Goal: Task Accomplishment & Management: Use online tool/utility

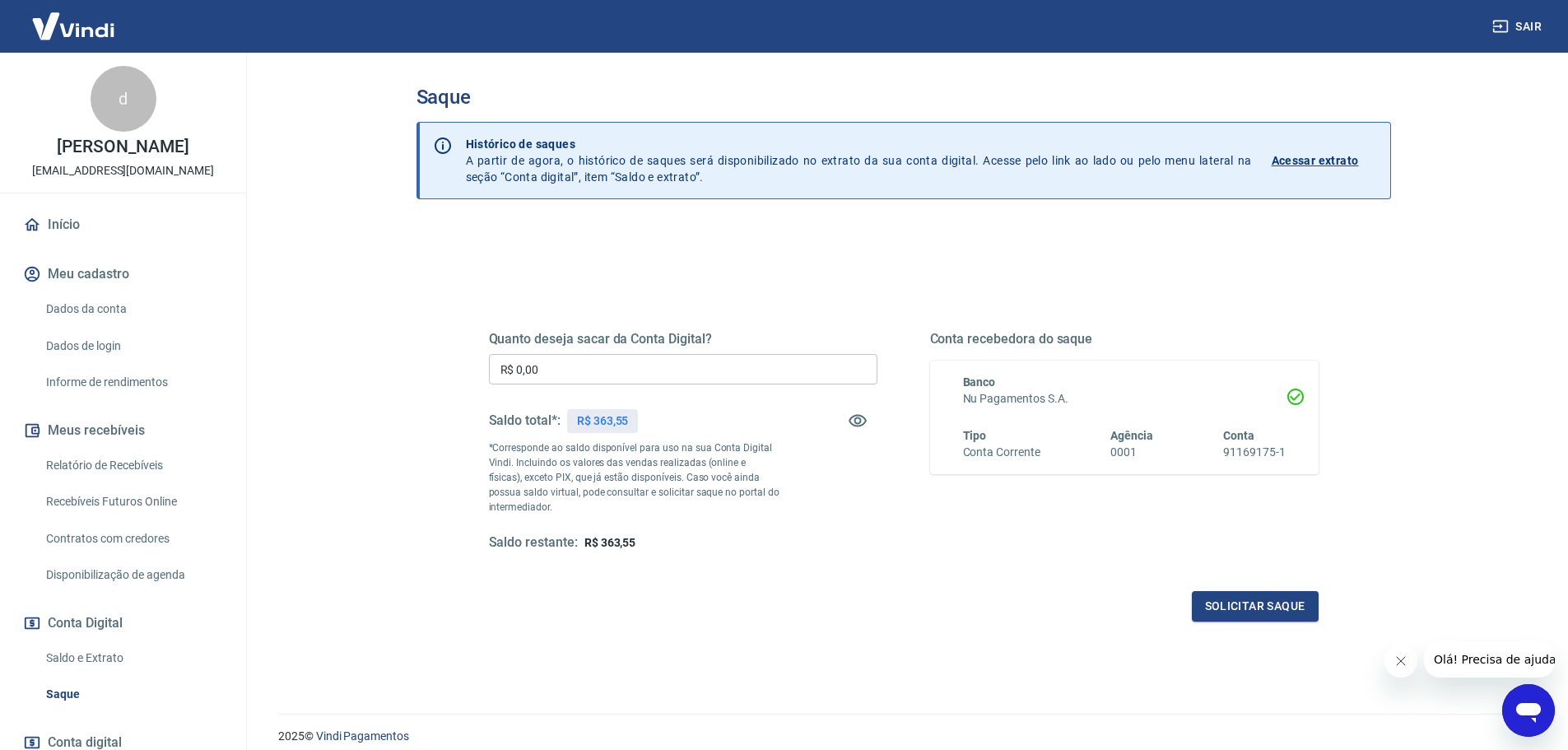
drag, startPoint x: 655, startPoint y: 368, endPoint x: 636, endPoint y: 328, distance: 44.3
click at [654, 368] on input "R$ 0,00" at bounding box center [684, 369] width 389 height 31
type input "R$ 363,55"
click at [1243, 597] on button "Solicitar saque" at bounding box center [1255, 606] width 127 height 31
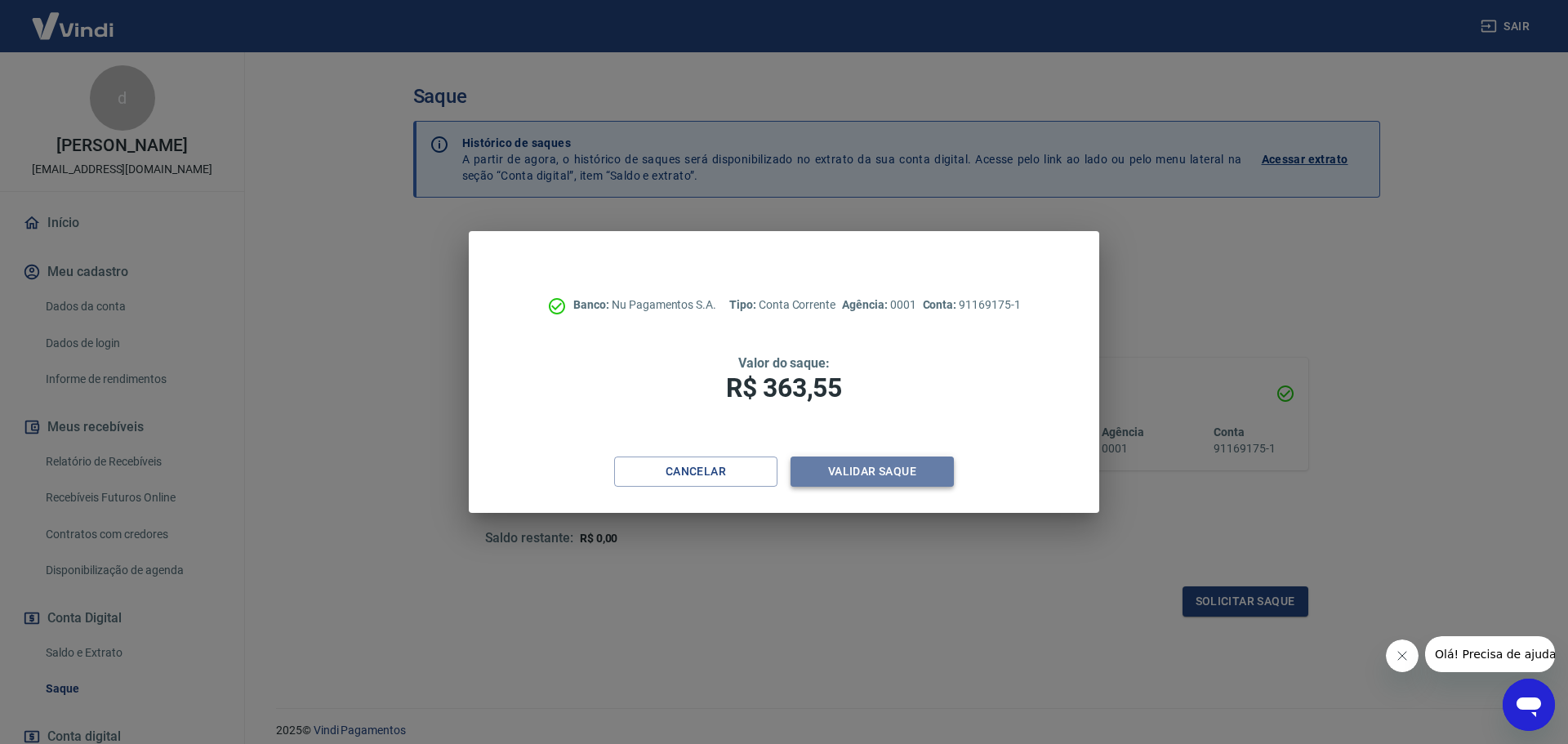
click at [845, 475] on button "Validar saque" at bounding box center [872, 471] width 163 height 30
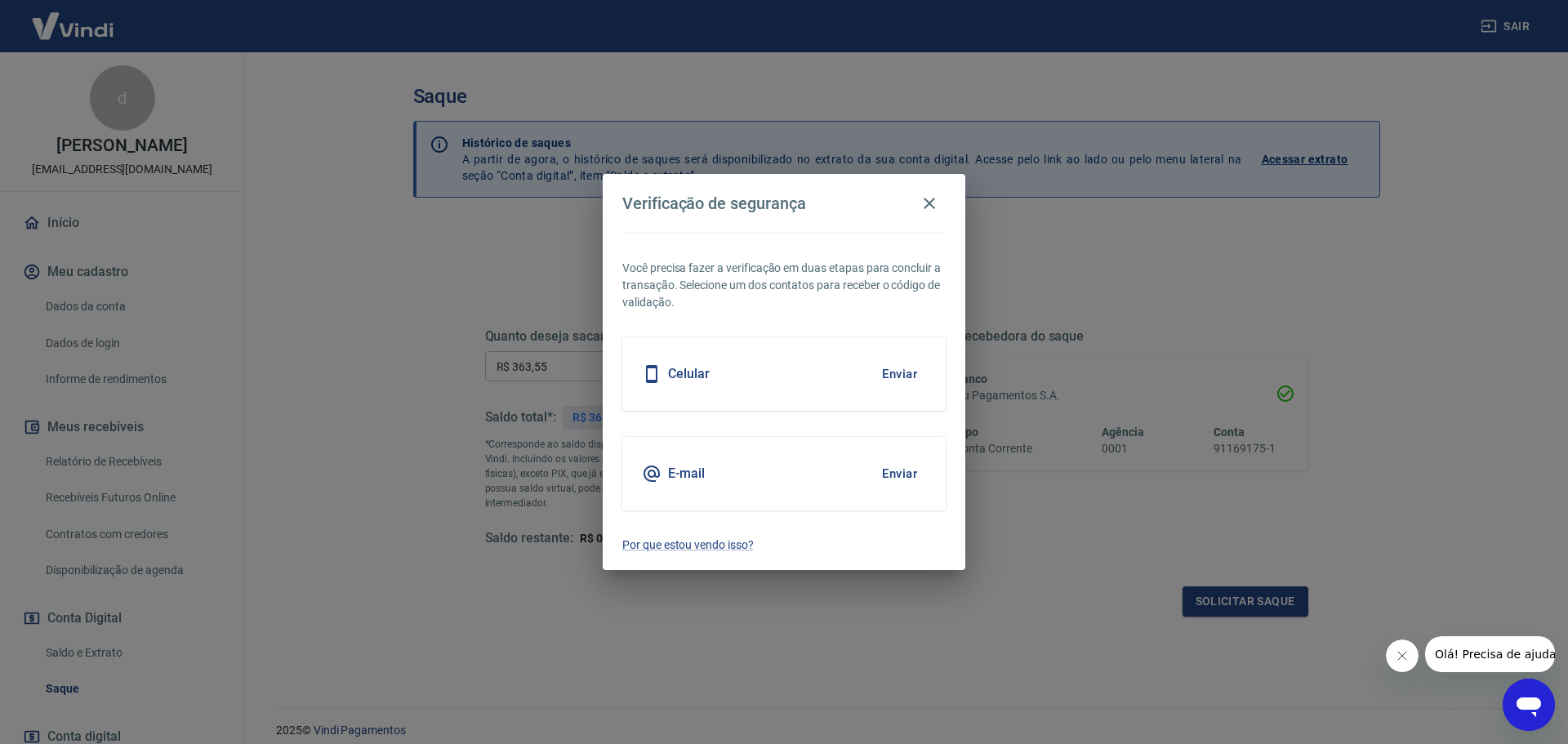
click at [906, 472] on button "Enviar" at bounding box center [899, 474] width 53 height 35
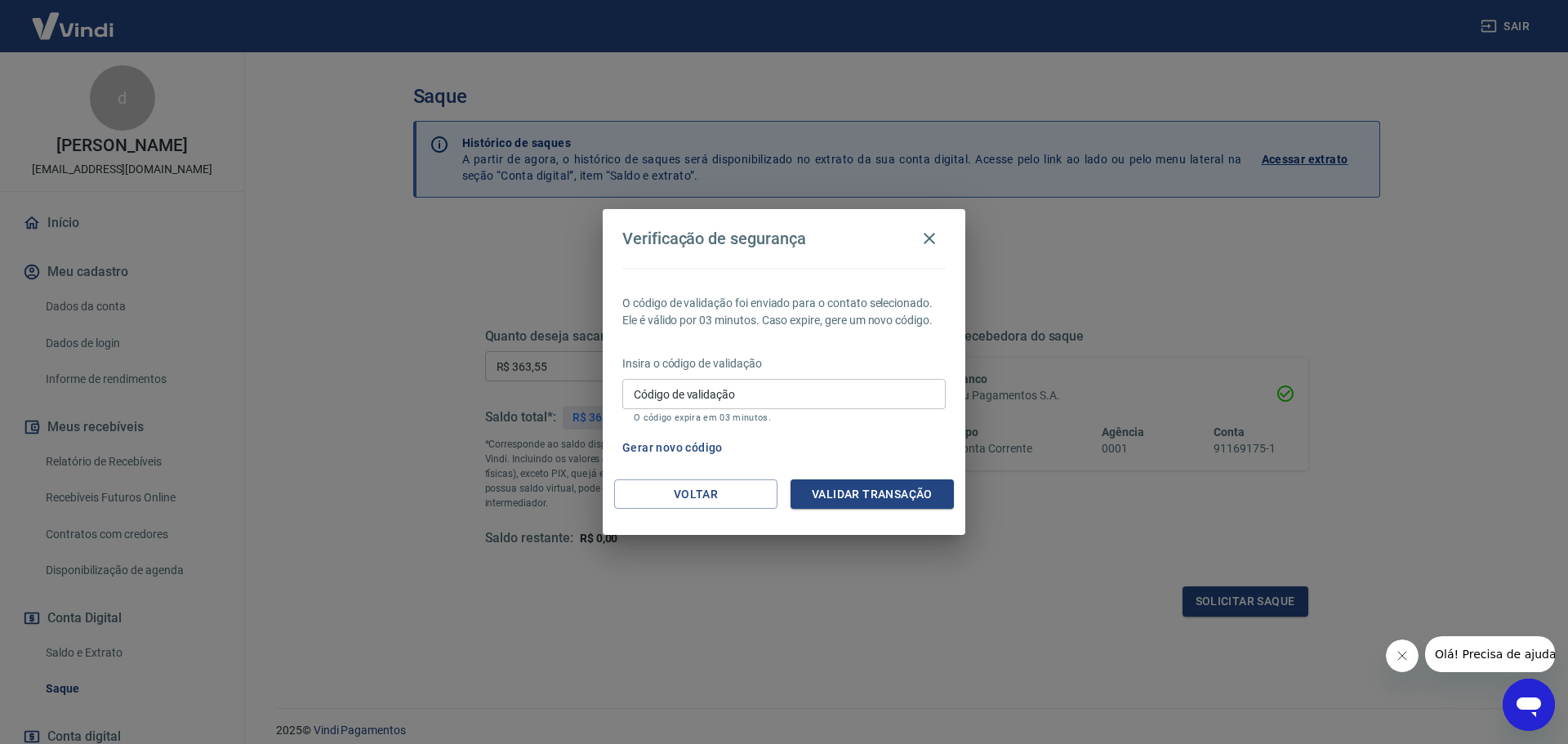
click at [749, 395] on input "Código de validação" at bounding box center [784, 394] width 323 height 30
paste input "616656"
type input "616656"
click at [865, 498] on button "Validar transação" at bounding box center [872, 494] width 163 height 30
